Goal: Task Accomplishment & Management: Complete application form

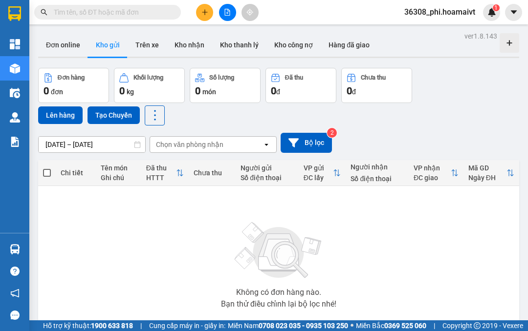
click at [106, 117] on button "Tạo Chuyến" at bounding box center [114, 116] width 52 height 18
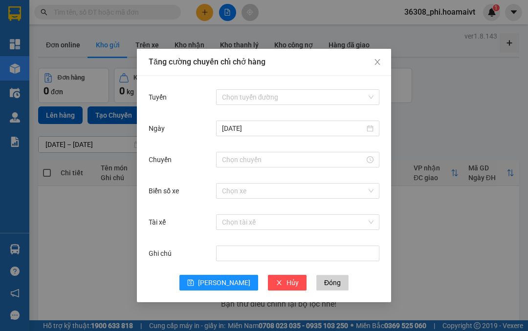
click at [365, 94] on input "Tuyến" at bounding box center [294, 97] width 145 height 15
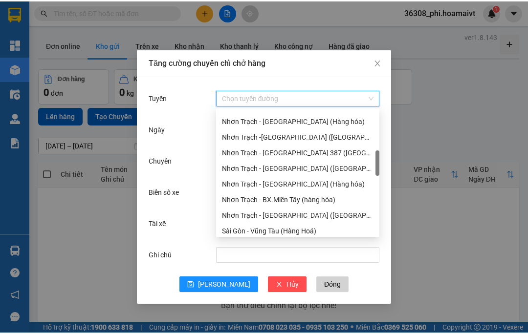
scroll to position [216, 0]
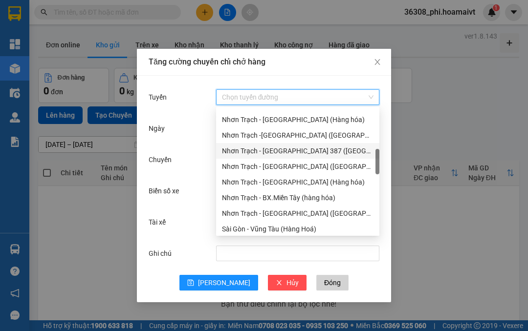
click at [332, 153] on div "Nhơn Trạch - Miền Đông 387 (Hàng hóa)" at bounding box center [298, 151] width 152 height 11
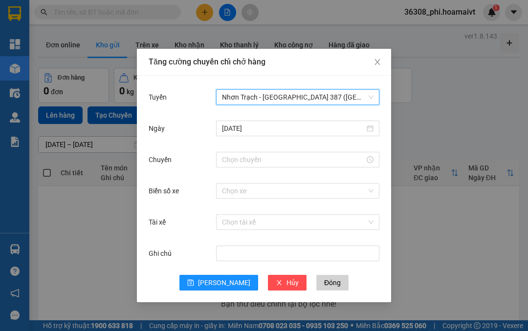
click at [308, 156] on input "Chuyến" at bounding box center [293, 159] width 143 height 11
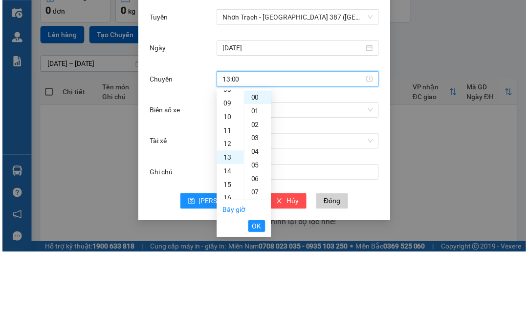
scroll to position [178, 0]
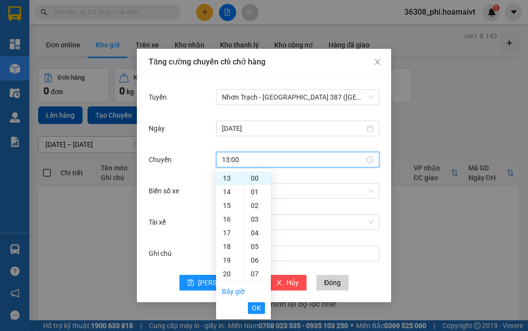
click at [258, 308] on span "OK" at bounding box center [256, 308] width 9 height 11
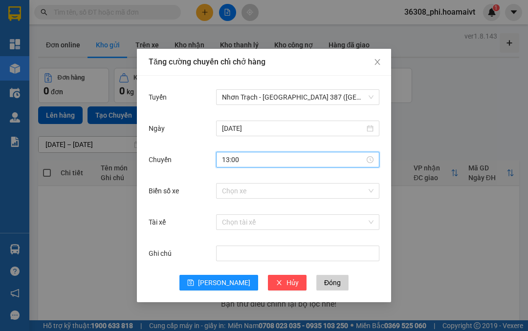
type input "13:00"
click at [318, 186] on input "Biển số xe" at bounding box center [294, 191] width 145 height 15
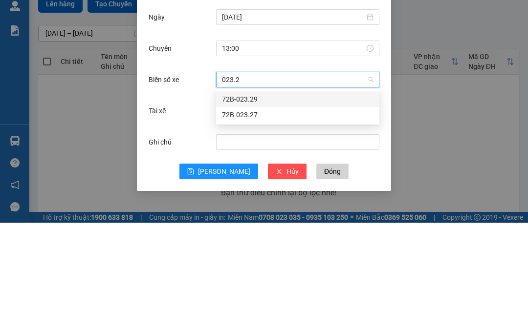
type input "023.29"
click at [263, 205] on div "72B-023.29" at bounding box center [298, 210] width 152 height 11
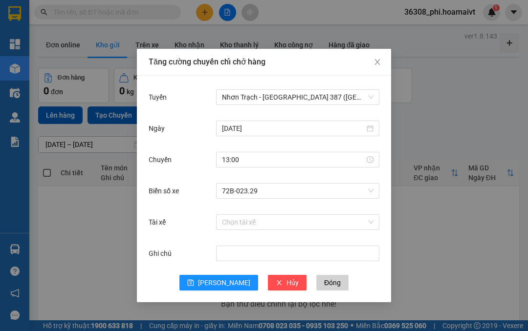
click at [216, 285] on button "Lưu" at bounding box center [218, 283] width 79 height 16
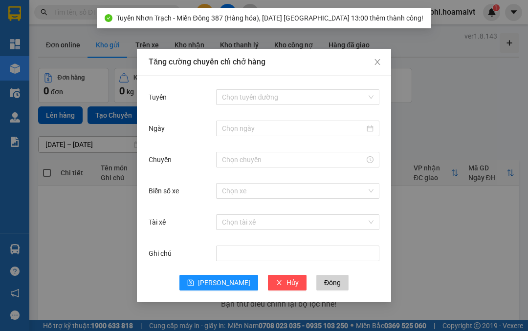
click at [348, 96] on input "Tuyến" at bounding box center [294, 97] width 145 height 15
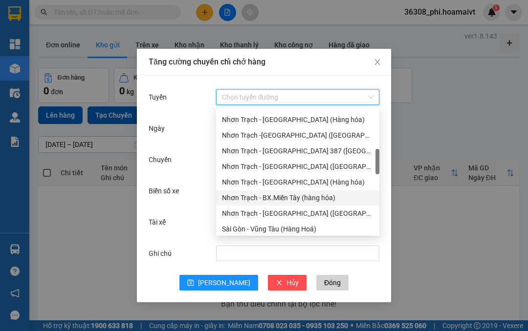
click at [315, 199] on div "Nhơn Trạch - BX.Miền Tây (hàng hóa)" at bounding box center [298, 198] width 152 height 11
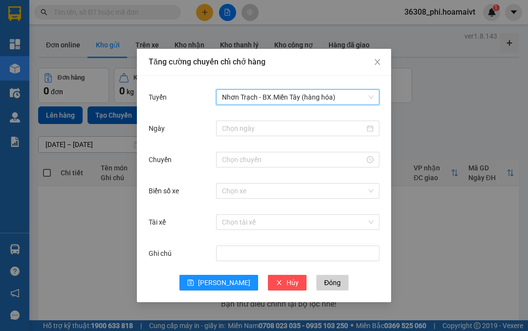
click at [328, 127] on input "Ngày" at bounding box center [293, 128] width 143 height 11
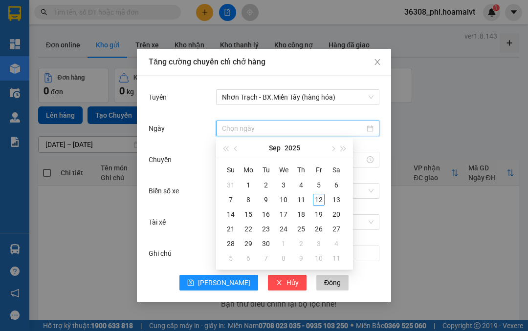
type input "12/09/2025"
click at [315, 206] on td "12" at bounding box center [319, 200] width 18 height 15
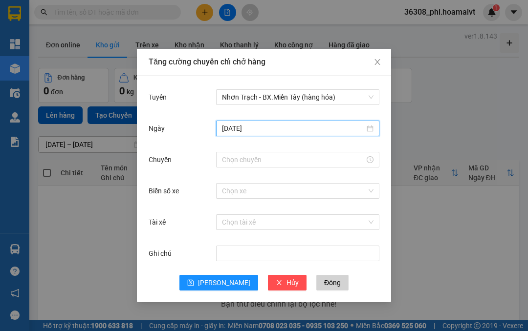
click at [304, 164] on input "Chuyến" at bounding box center [293, 159] width 143 height 11
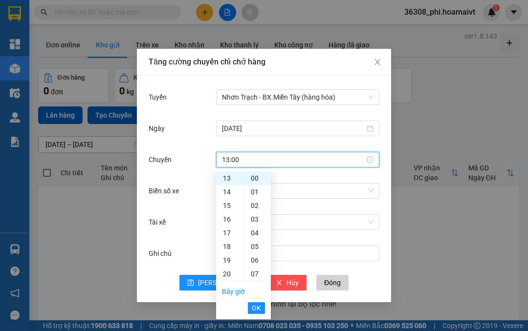
click at [259, 306] on span "OK" at bounding box center [256, 308] width 9 height 11
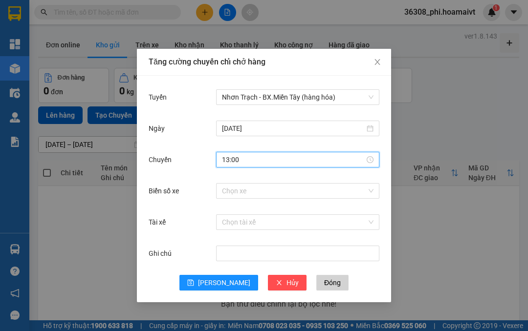
type input "13:00"
click at [313, 190] on input "Biển số xe" at bounding box center [294, 191] width 145 height 15
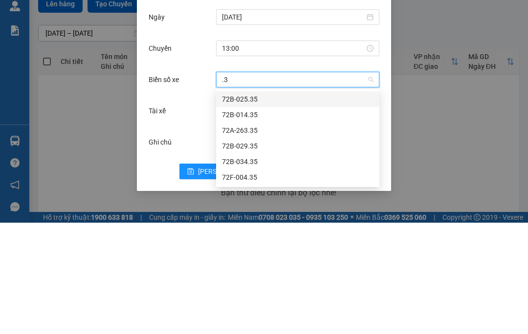
type input "."
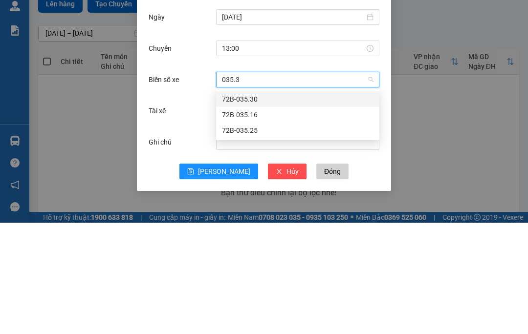
type input "035.30"
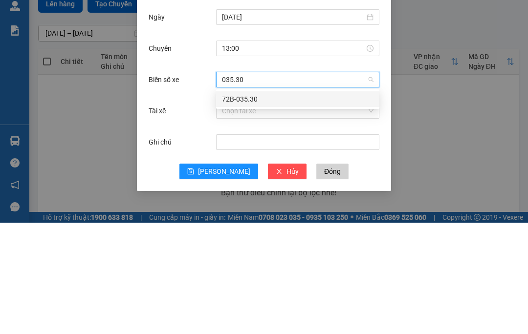
click at [231, 205] on div "72B-035.30" at bounding box center [298, 210] width 152 height 11
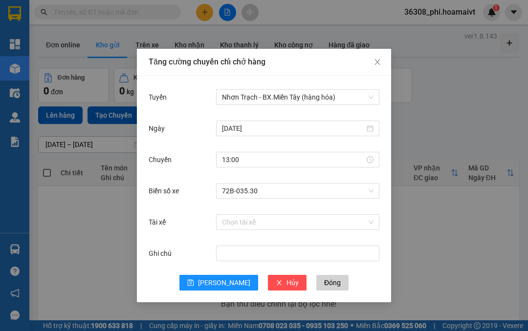
click at [215, 281] on button "Lưu" at bounding box center [218, 283] width 79 height 16
click at [327, 104] on input "Tuyến" at bounding box center [294, 97] width 145 height 15
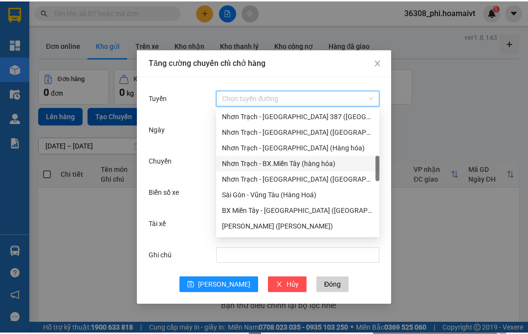
scroll to position [252, 0]
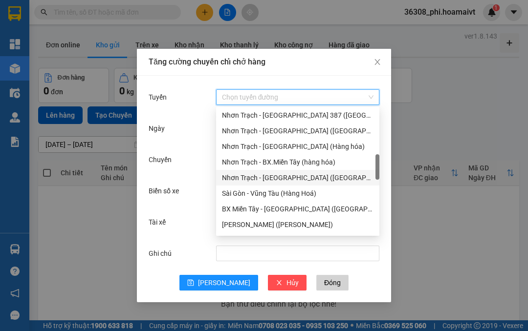
click at [309, 175] on div "Nhơn Trạch - Sài Gòn (Hàng hóa)" at bounding box center [298, 178] width 152 height 11
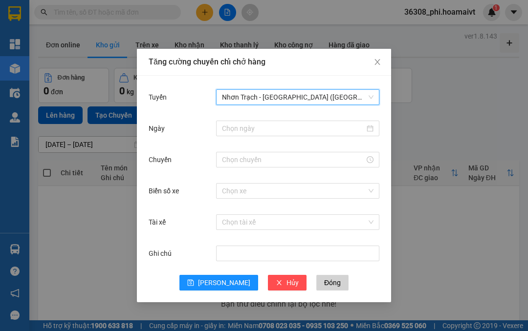
click at [318, 130] on input "Ngày" at bounding box center [293, 128] width 143 height 11
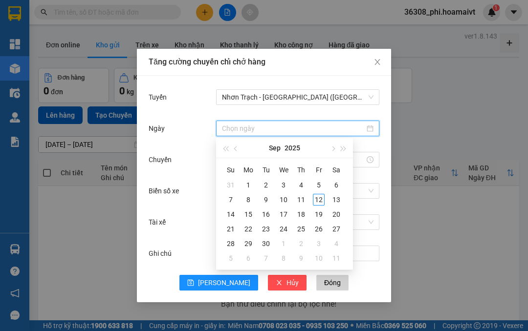
type input "12/09/2025"
click at [318, 201] on div "12" at bounding box center [319, 200] width 12 height 12
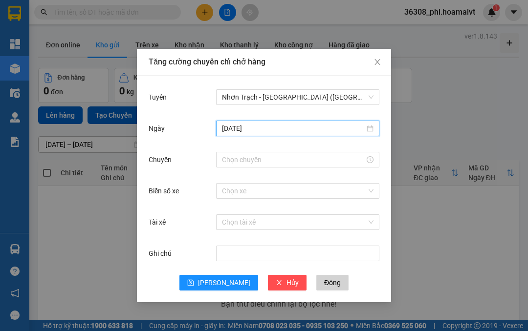
click at [316, 158] on input "Chuyến" at bounding box center [293, 159] width 143 height 11
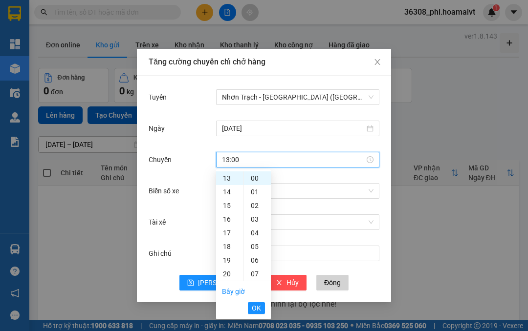
click at [259, 305] on span "OK" at bounding box center [256, 308] width 9 height 11
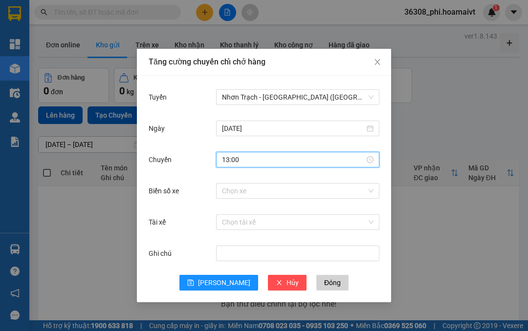
type input "13:00"
click at [324, 194] on input "Biển số xe" at bounding box center [294, 191] width 145 height 15
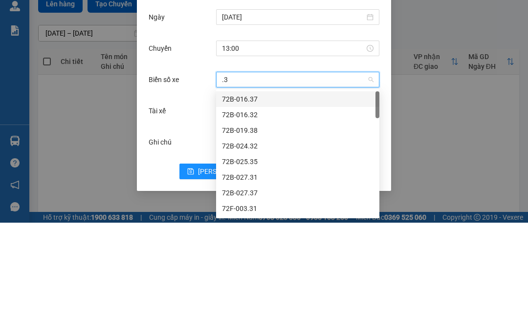
type input "."
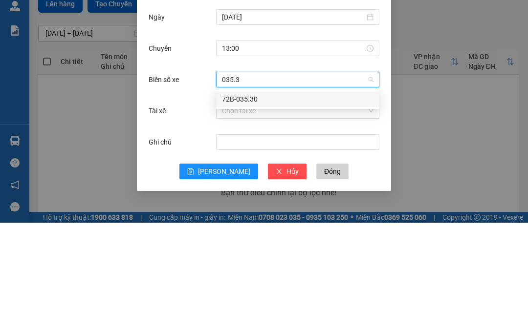
type input "035.30"
click at [228, 205] on div "72B-035.30" at bounding box center [298, 210] width 152 height 11
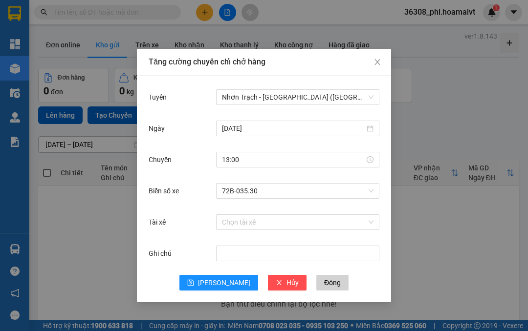
click at [217, 285] on button "Lưu" at bounding box center [218, 283] width 79 height 16
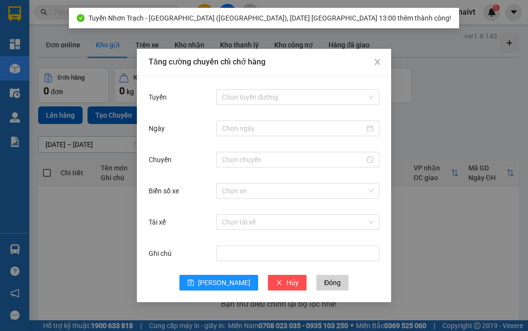
click at [361, 96] on input "Tuyến" at bounding box center [294, 97] width 145 height 15
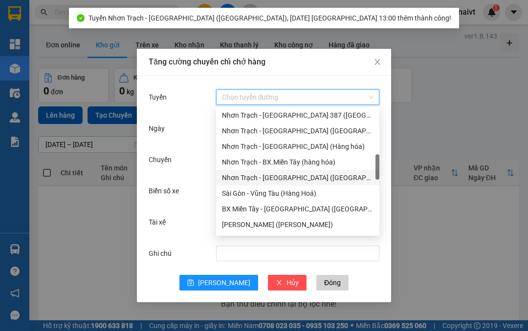
click at [304, 178] on div "Nhơn Trạch - Sài Gòn (Hàng hóa)" at bounding box center [298, 178] width 152 height 11
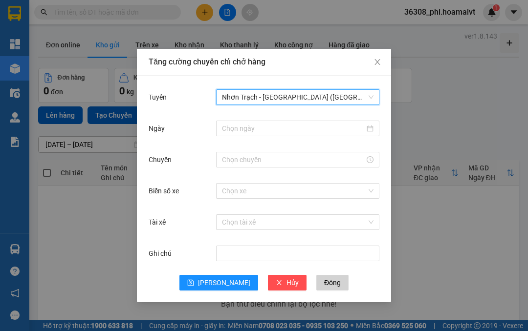
click at [331, 132] on input "Ngày" at bounding box center [293, 128] width 143 height 11
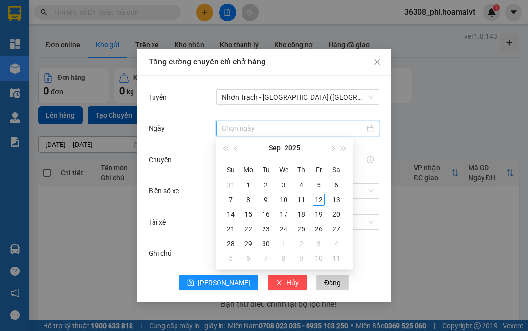
type input "12/09/2025"
click at [319, 199] on div "12" at bounding box center [319, 200] width 12 height 12
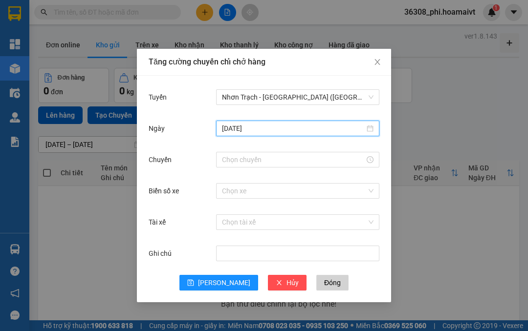
click at [330, 162] on input "Chuyến" at bounding box center [293, 159] width 143 height 11
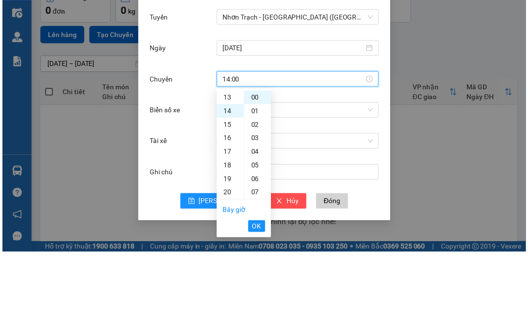
scroll to position [192, 0]
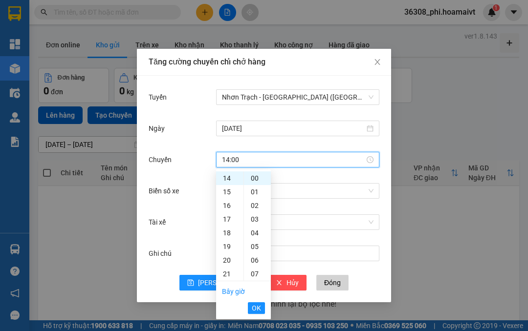
click at [258, 305] on span "OK" at bounding box center [256, 308] width 9 height 11
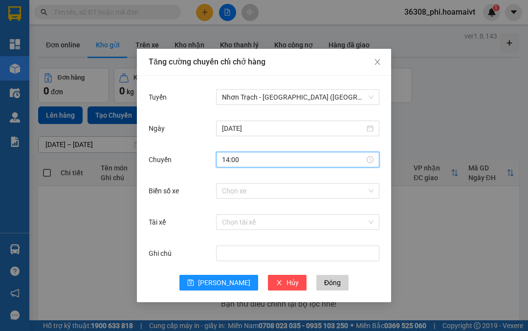
type input "14:00"
click at [308, 189] on input "Biển số xe" at bounding box center [294, 191] width 145 height 15
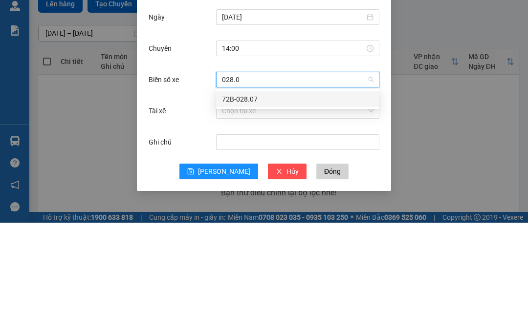
type input "028.07"
click at [232, 205] on div "72B-028.07" at bounding box center [298, 210] width 152 height 11
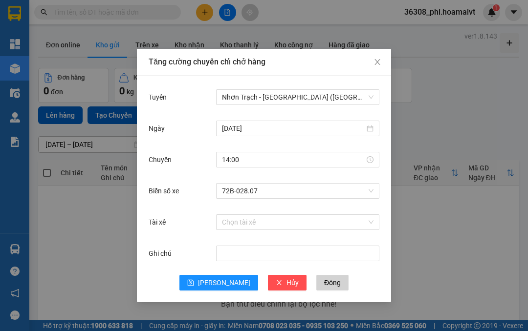
click at [194, 280] on icon "save" at bounding box center [190, 283] width 7 height 7
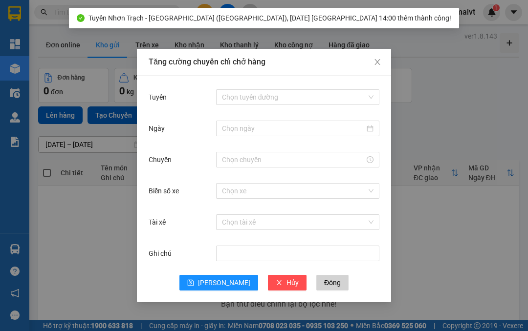
click at [381, 62] on span "Close" at bounding box center [377, 62] width 27 height 27
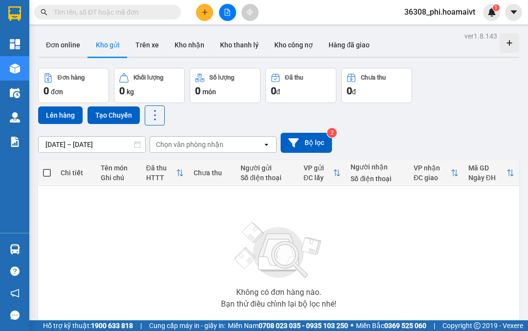
click at [205, 14] on icon "plus" at bounding box center [204, 11] width 0 height 5
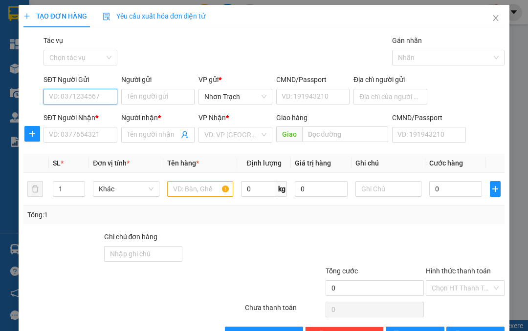
click at [113, 55] on div "Chọn tác vụ" at bounding box center [81, 58] width 74 height 16
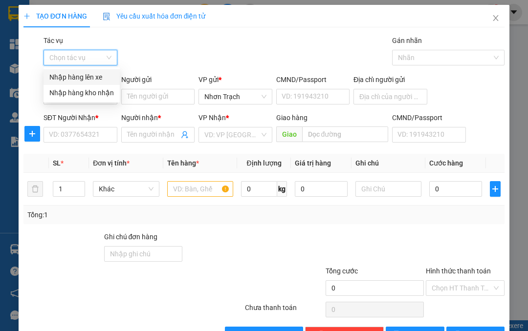
click at [109, 78] on div "Nhập hàng lên xe" at bounding box center [81, 77] width 65 height 11
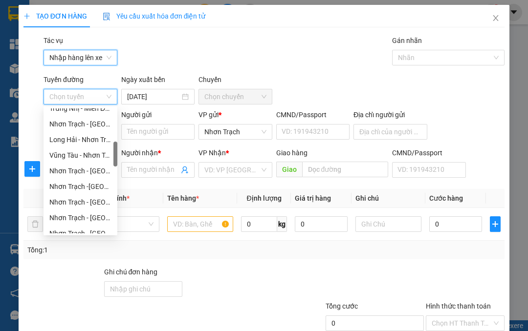
scroll to position [180, 0]
click at [70, 201] on div "Nhơn Trạch - Miền Đông 387 (Hàng hóa)" at bounding box center [80, 202] width 62 height 11
type input "12/09/2025"
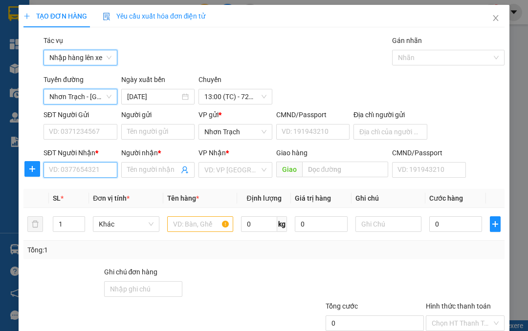
click at [75, 163] on input "SĐT Người Nhận *" at bounding box center [81, 170] width 74 height 16
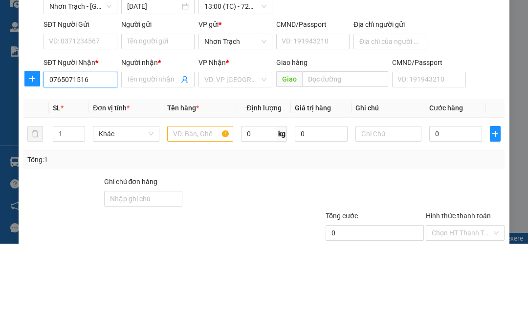
type input "0765071516"
click at [139, 165] on input "Người nhận *" at bounding box center [153, 170] width 52 height 11
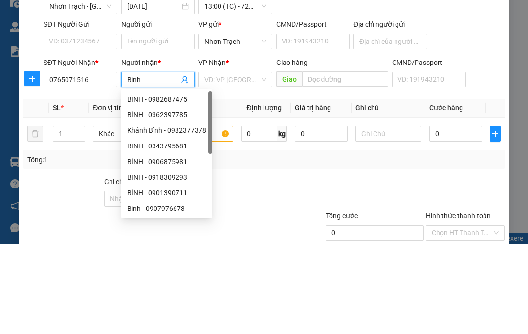
type input "Bình"
click at [231, 163] on input "search" at bounding box center [231, 170] width 55 height 15
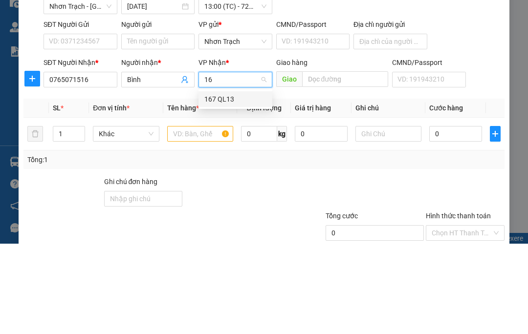
type input "167"
click at [230, 184] on div "167 QL13" at bounding box center [235, 189] width 62 height 11
click at [203, 217] on input "text" at bounding box center [200, 225] width 66 height 16
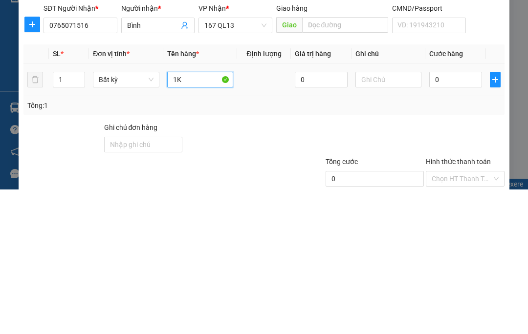
type input "1K"
click at [465, 217] on input "0" at bounding box center [455, 225] width 53 height 16
type input "4"
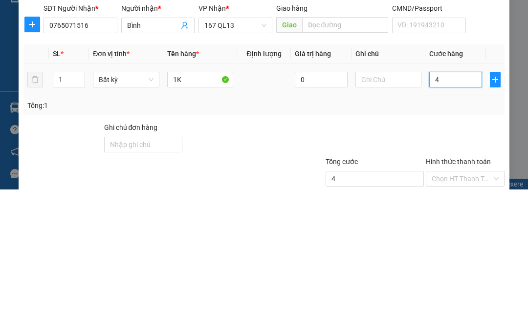
type input "040"
type input "40"
type input "0.400"
type input "400"
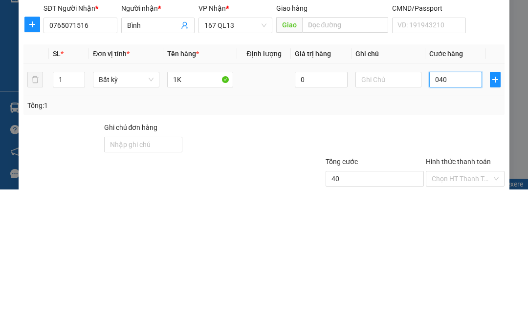
type input "400"
type input "04.000"
type input "4.000"
type input "040.000"
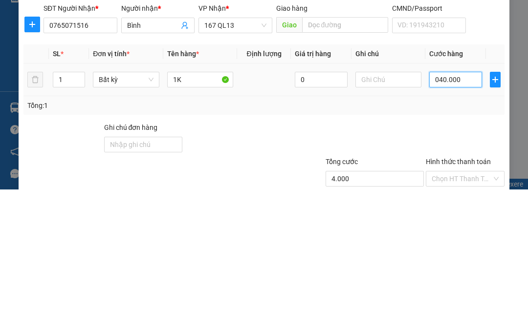
type input "40.000"
click at [466, 241] on div "Tổng: 1" at bounding box center [263, 250] width 481 height 19
type input "40.000"
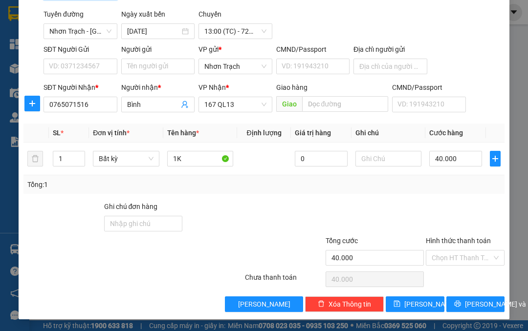
scroll to position [66, 0]
click at [415, 305] on span "Lưu" at bounding box center [430, 304] width 52 height 11
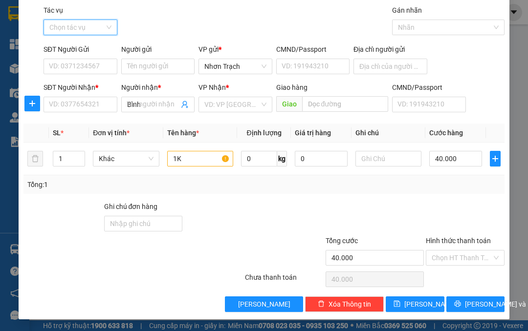
type input "0"
click at [70, 31] on input "Tác vụ" at bounding box center [76, 27] width 55 height 15
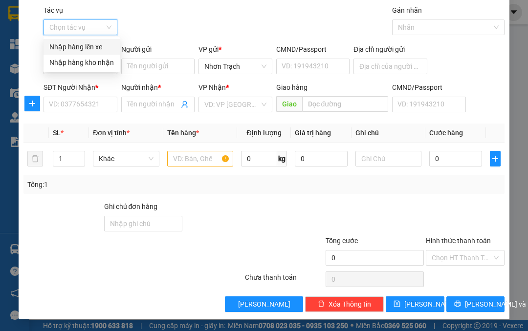
click at [66, 48] on div "Nhập hàng lên xe" at bounding box center [81, 47] width 65 height 11
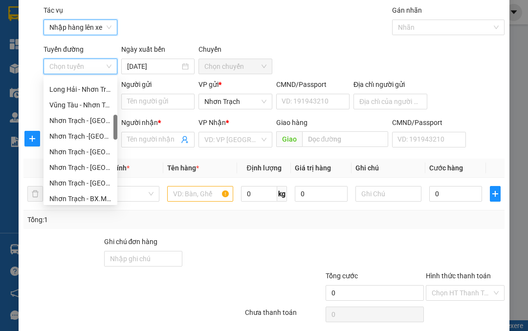
scroll to position [200, 0]
click at [70, 199] on div "Nhơn Trạch - BX.Miền Tây (hàng hóa)" at bounding box center [80, 198] width 62 height 11
type input "12/09/2025"
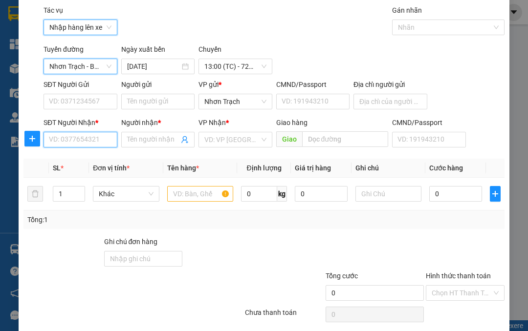
click at [70, 146] on input "SĐT Người Nhận *" at bounding box center [81, 140] width 74 height 16
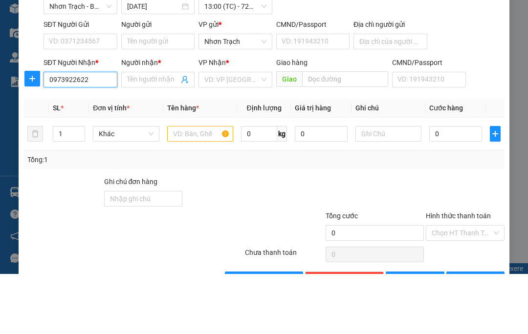
type input "0973922622"
click at [136, 134] on input "Người nhận *" at bounding box center [153, 139] width 52 height 11
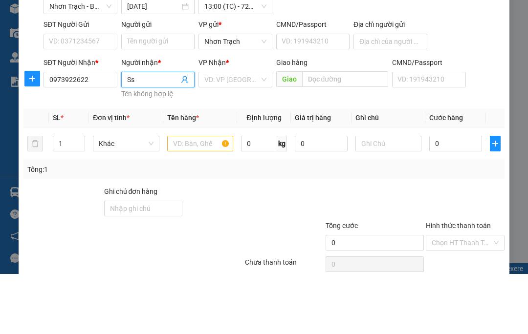
type input "S"
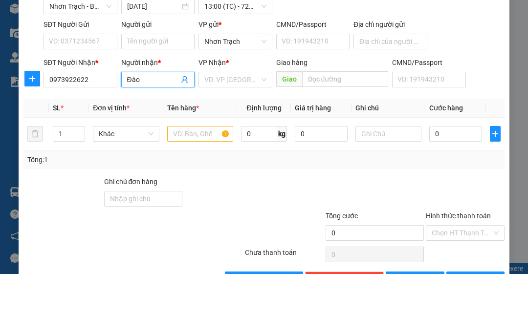
type input "Đào"
click at [241, 132] on input "search" at bounding box center [231, 139] width 55 height 15
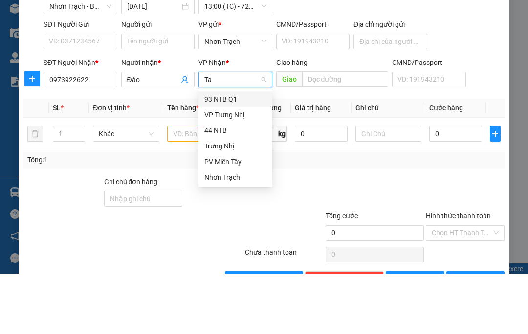
type input "Tay"
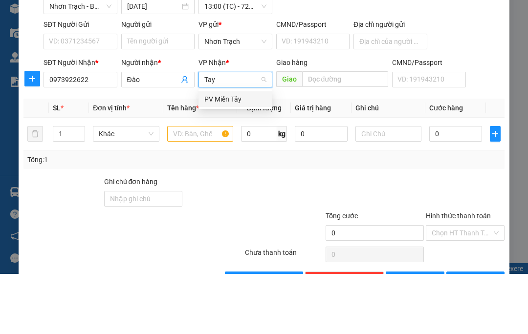
click at [231, 154] on div "PV Miền Tây" at bounding box center [235, 159] width 62 height 11
click at [204, 186] on input "text" at bounding box center [200, 194] width 66 height 16
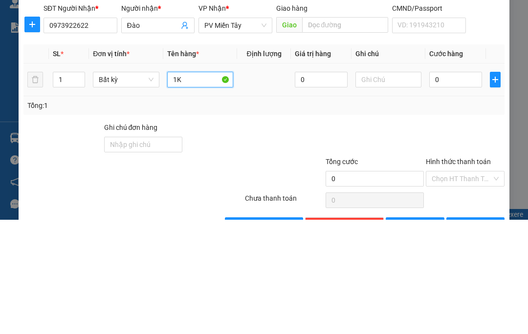
type input "1K"
click at [465, 186] on input "0" at bounding box center [455, 194] width 53 height 16
type input "5"
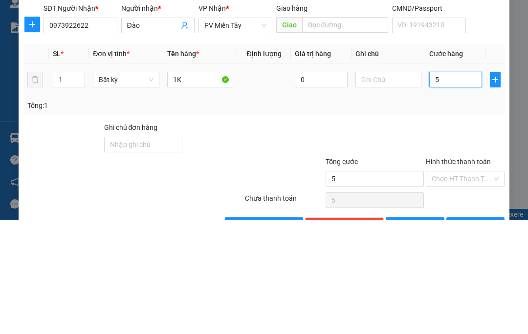
type input "050"
type input "50"
type input "0.500"
type input "500"
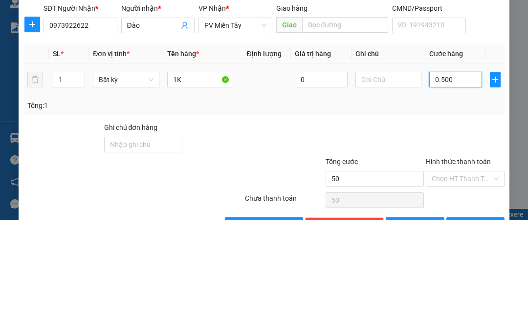
type input "500"
type input "05.000"
type input "5.000"
type input "050.000"
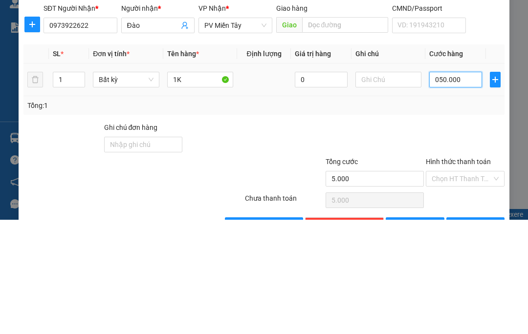
type input "50.000"
click at [481, 211] on div "Tổng: 1" at bounding box center [263, 220] width 481 height 19
type input "50.000"
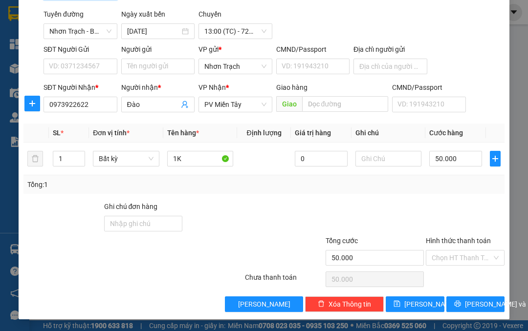
scroll to position [66, 0]
click at [466, 258] on input "Hình thức thanh toán" at bounding box center [462, 258] width 60 height 15
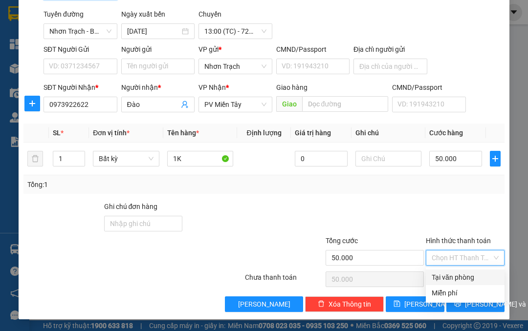
click at [460, 272] on div "Tại văn phòng" at bounding box center [465, 277] width 67 height 11
type input "0"
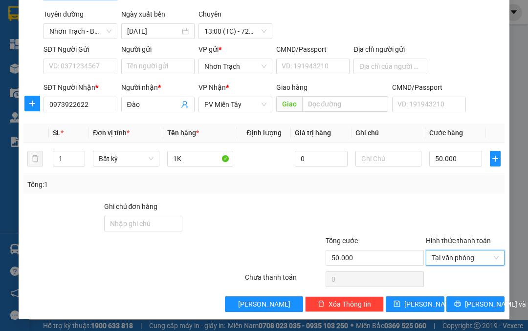
click at [421, 303] on span "Lưu" at bounding box center [430, 304] width 52 height 11
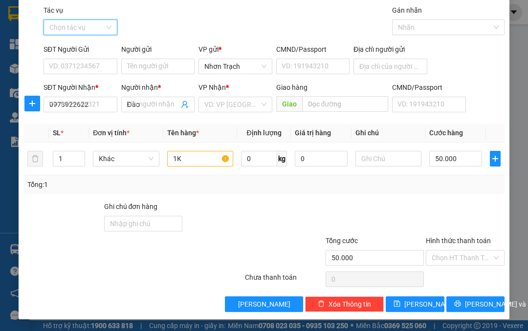
type input "0"
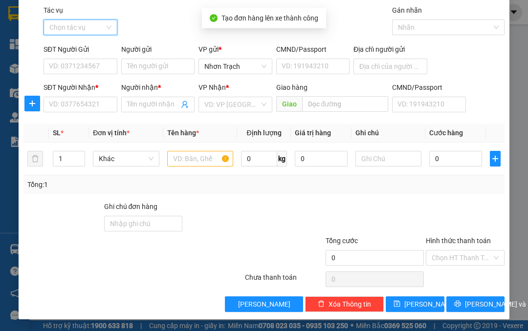
click at [67, 33] on input "Tác vụ" at bounding box center [76, 27] width 55 height 15
click at [69, 50] on div "Nhập hàng lên xe" at bounding box center [81, 47] width 65 height 11
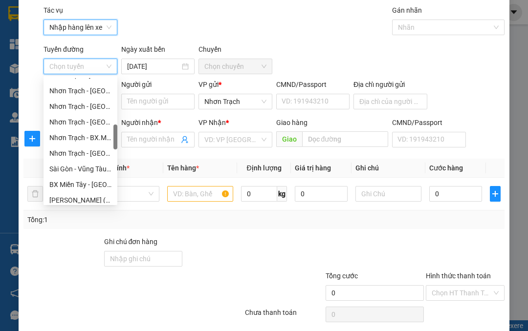
scroll to position [262, 0]
click at [69, 154] on div "Nhơn Trạch - Sài Gòn (Hàng hóa)" at bounding box center [80, 153] width 62 height 11
type input "12/09/2025"
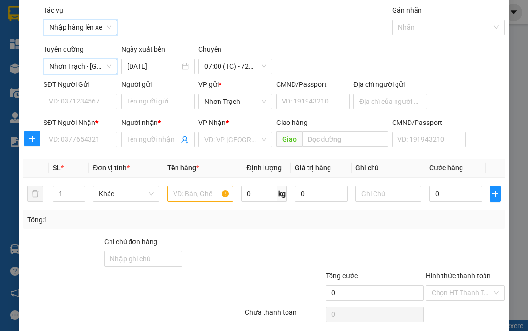
click at [255, 67] on span "07:00 (TC) - 72H-032.48" at bounding box center [235, 66] width 62 height 15
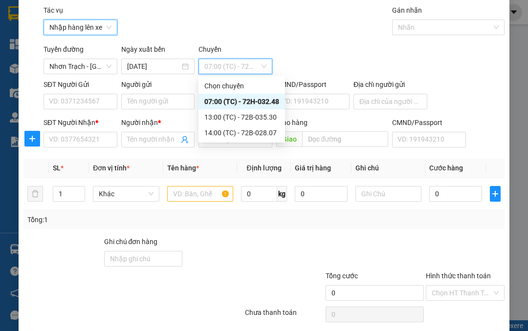
click at [269, 120] on div "13:00 (TC) - 72B-035.30" at bounding box center [241, 117] width 75 height 11
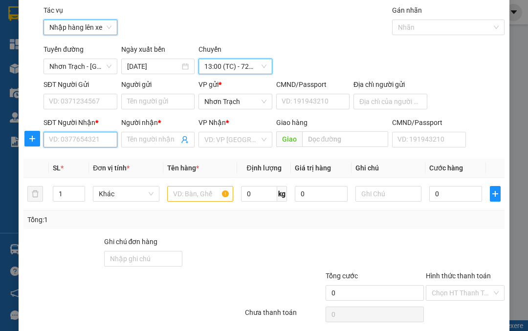
click at [77, 144] on input "SĐT Người Nhận *" at bounding box center [81, 140] width 74 height 16
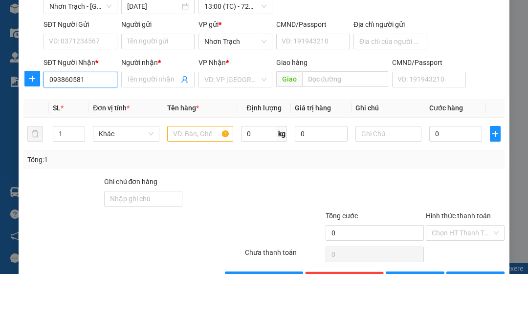
type input "0938605813"
click at [72, 154] on div "0938605813 - Chúc" at bounding box center [80, 159] width 62 height 11
type input "Chúc"
type input "0938605813"
click at [183, 178] on td at bounding box center [200, 194] width 74 height 33
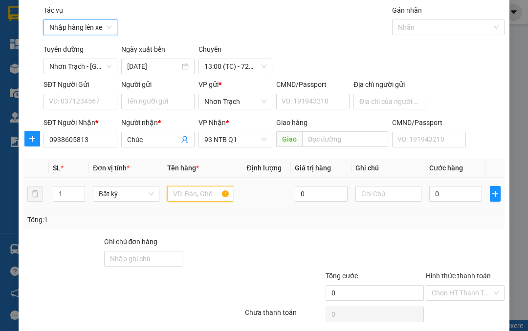
click at [196, 191] on input "text" at bounding box center [200, 194] width 66 height 16
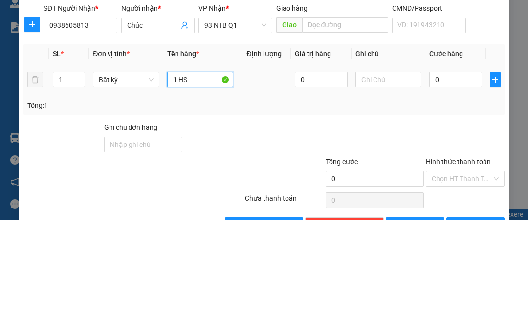
type input "1 HS"
click at [471, 186] on input "0" at bounding box center [455, 194] width 53 height 16
type input "4"
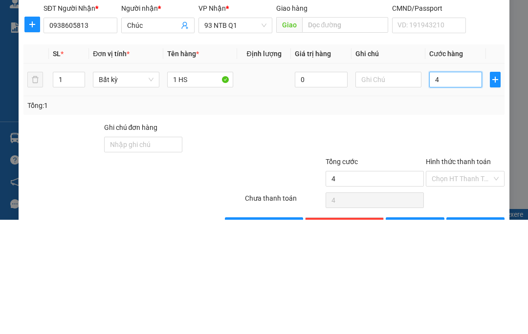
type input "040"
type input "40"
type input "0.400"
type input "400"
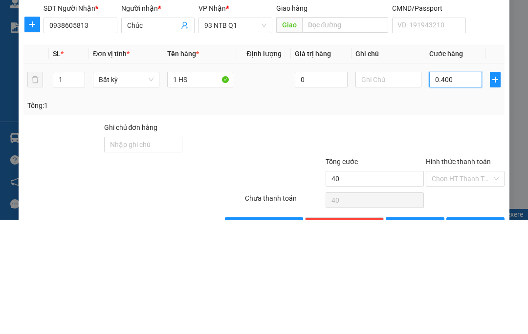
type input "400"
type input "04.000"
type input "4.000"
type input "040.000"
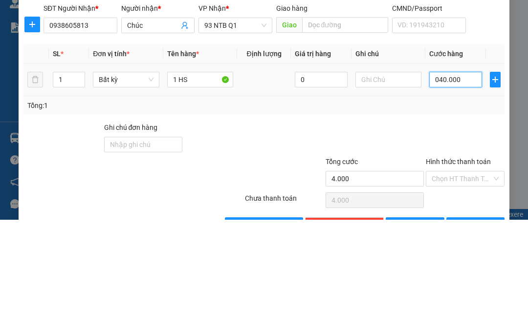
type input "40.000"
click at [465, 237] on div at bounding box center [465, 254] width 81 height 34
type input "40.000"
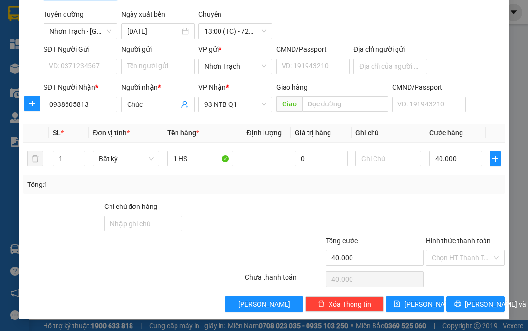
click at [413, 304] on button "Lưu" at bounding box center [415, 305] width 59 height 16
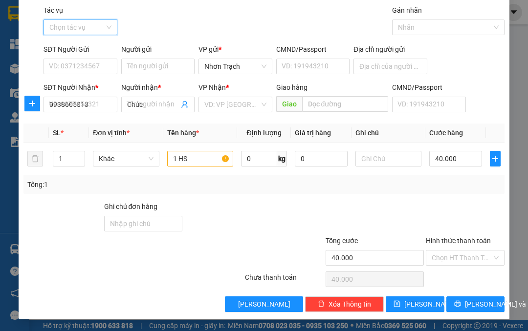
type input "0"
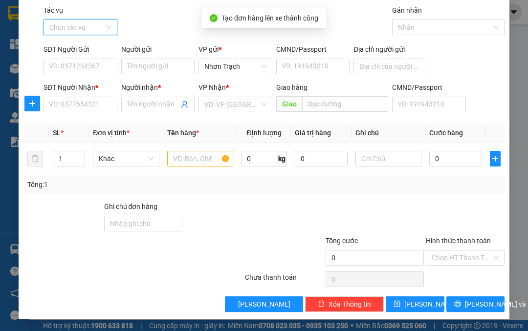
click at [70, 34] on input "Tác vụ" at bounding box center [76, 27] width 55 height 15
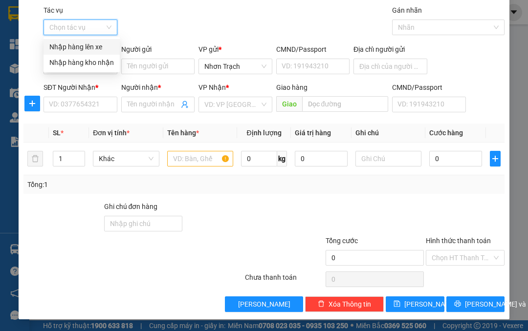
click at [66, 48] on div "Nhập hàng lên xe" at bounding box center [81, 47] width 65 height 11
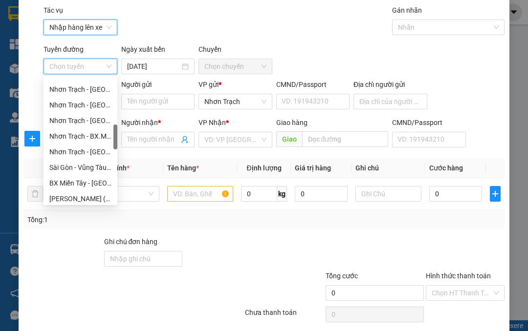
click at [71, 158] on div "Nhơn Trạch - Sài Gòn (Hàng hóa)" at bounding box center [81, 152] width 74 height 16
type input "12/09/2025"
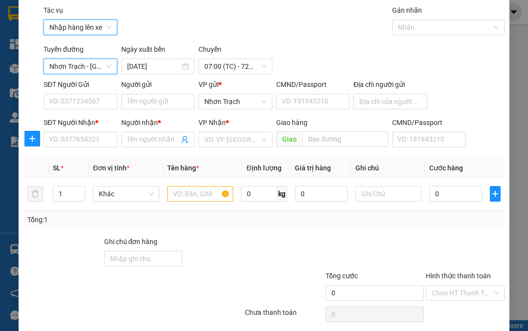
click at [252, 66] on span "07:00 (TC) - 72H-032.48" at bounding box center [235, 66] width 62 height 15
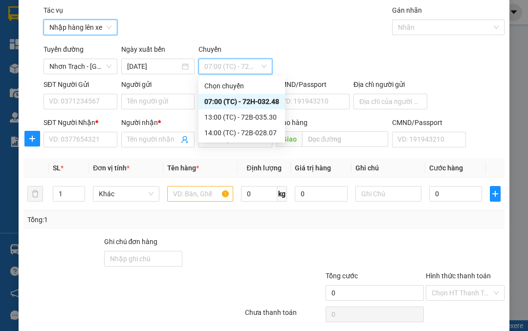
click at [259, 133] on div "14:00 (TC) - 72B-028.07" at bounding box center [241, 133] width 75 height 11
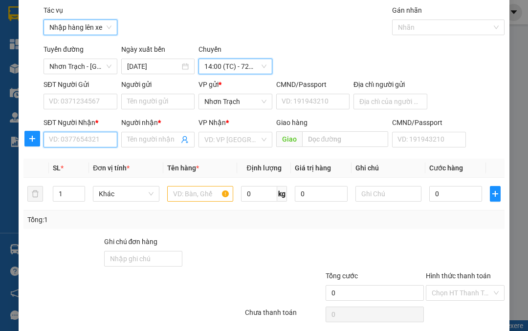
click at [64, 140] on input "SĐT Người Nhận *" at bounding box center [81, 140] width 74 height 16
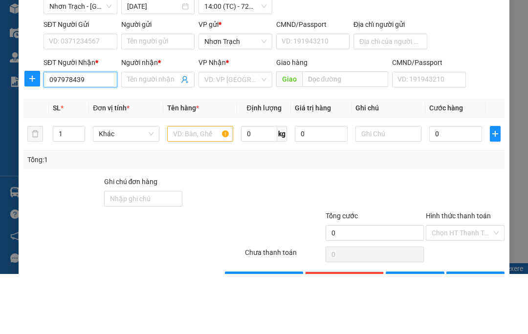
type input "0979784399"
click at [75, 154] on div "0979784399 - Vinh" at bounding box center [80, 159] width 62 height 11
type input "Vinh"
type input "0979784399"
click at [184, 186] on input "text" at bounding box center [200, 194] width 66 height 16
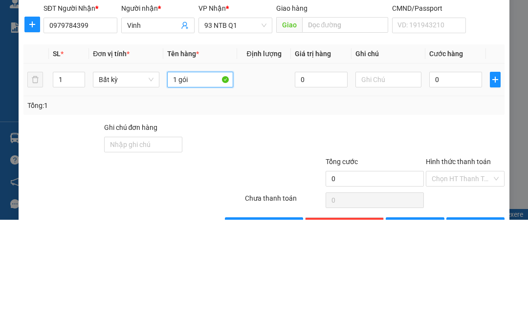
type input "1 gói"
click at [453, 186] on input "0" at bounding box center [455, 194] width 53 height 16
type input "3"
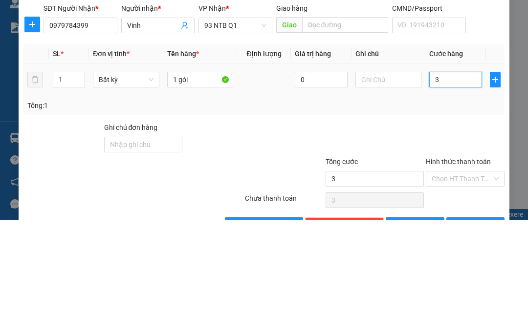
type input "030"
type input "30"
type input "0.300"
type input "300"
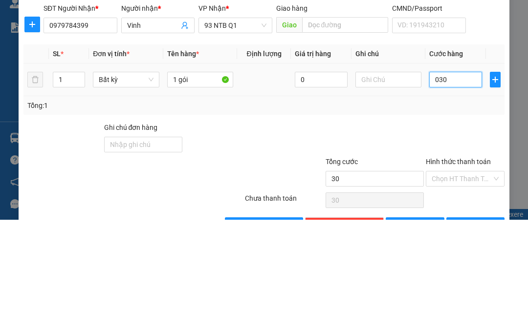
type input "300"
type input "030"
type input "30"
type input "03.000"
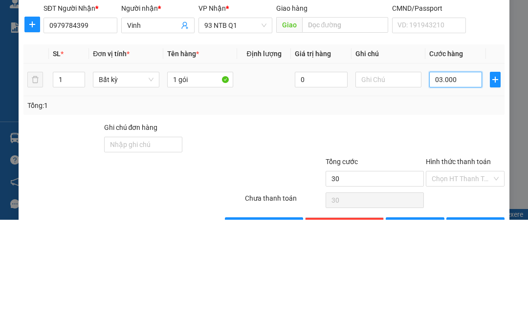
type input "3.000"
type input "030.000"
type input "30.000"
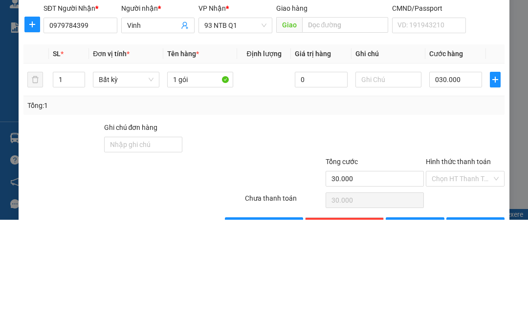
click at [464, 237] on div at bounding box center [465, 254] width 81 height 34
type input "30.000"
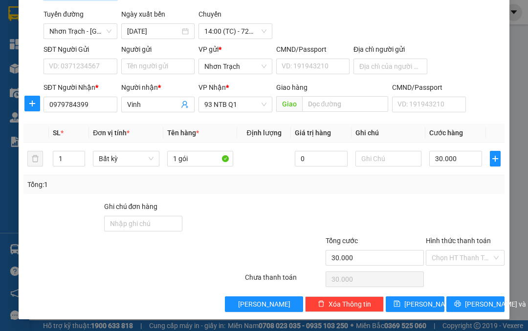
scroll to position [66, 0]
click at [468, 257] on input "Hình thức thanh toán" at bounding box center [462, 258] width 60 height 15
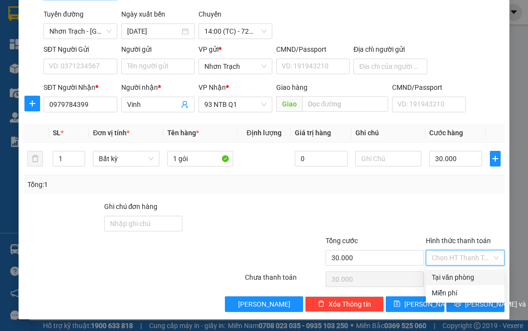
click at [463, 274] on div "Tại văn phòng" at bounding box center [465, 277] width 67 height 11
type input "0"
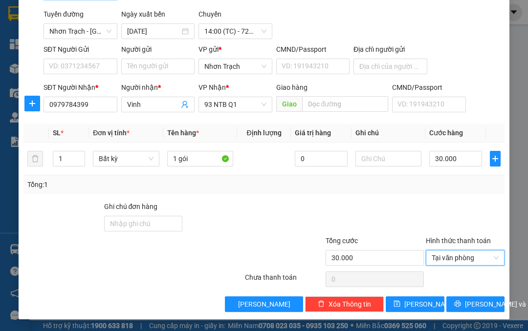
click at [420, 304] on span "Lưu" at bounding box center [430, 304] width 52 height 11
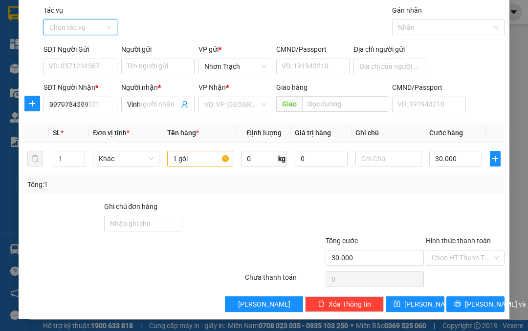
type input "0"
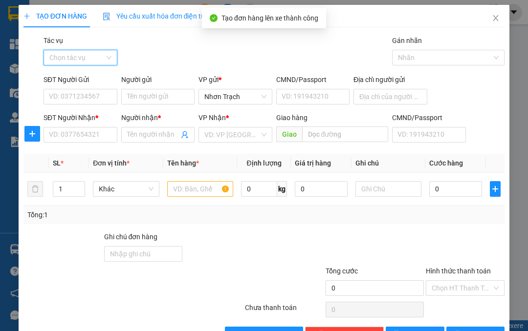
scroll to position [0, 0]
click at [498, 22] on span "close" at bounding box center [496, 18] width 8 height 8
